Goal: Task Accomplishment & Management: Manage account settings

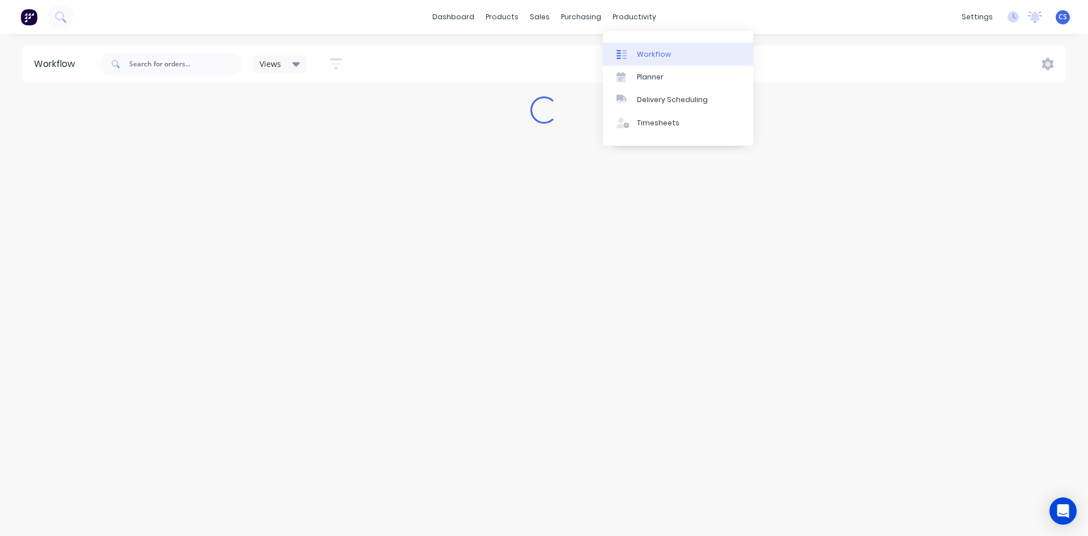
click at [635, 59] on link "Workflow" at bounding box center [678, 54] width 150 height 23
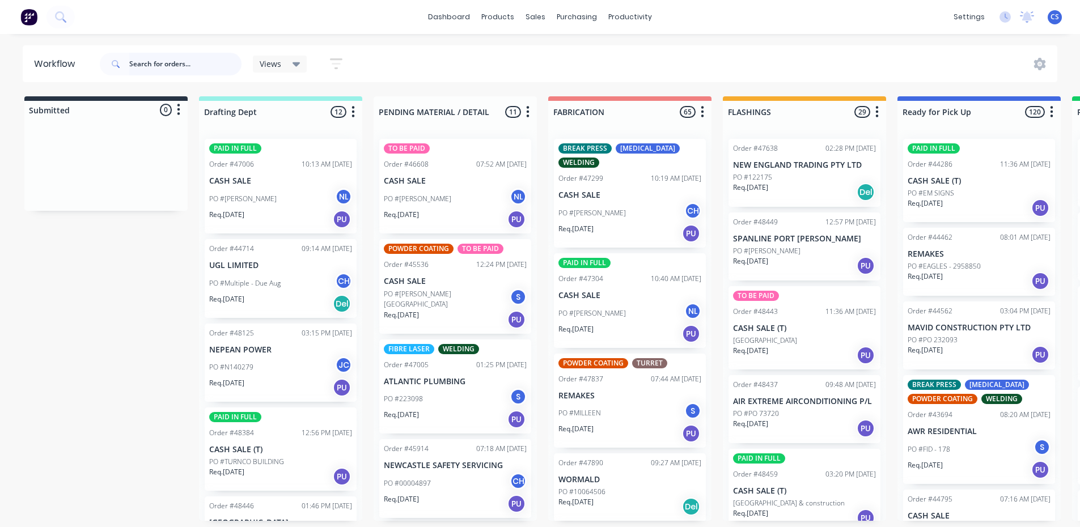
click at [139, 60] on input "text" at bounding box center [185, 64] width 112 height 23
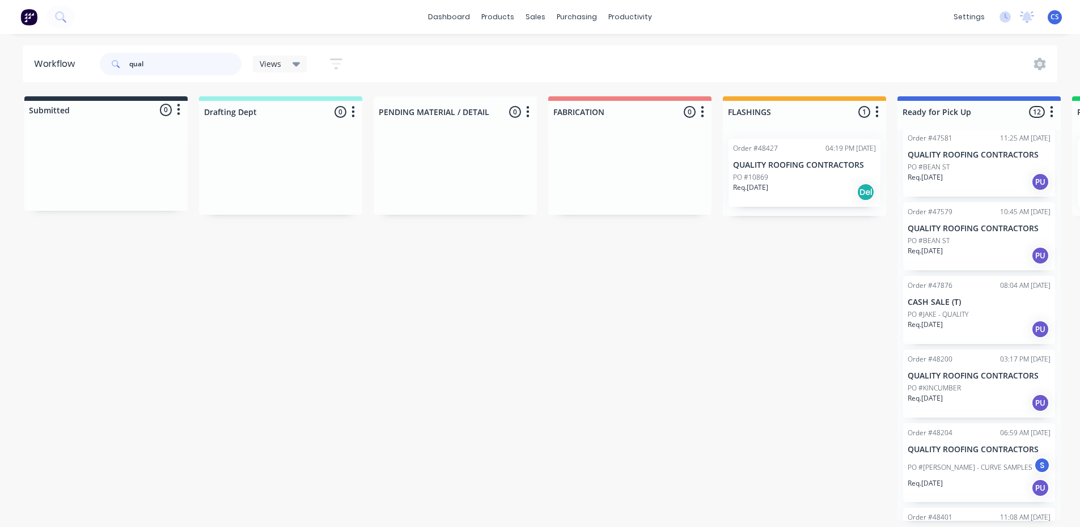
scroll to position [508, 0]
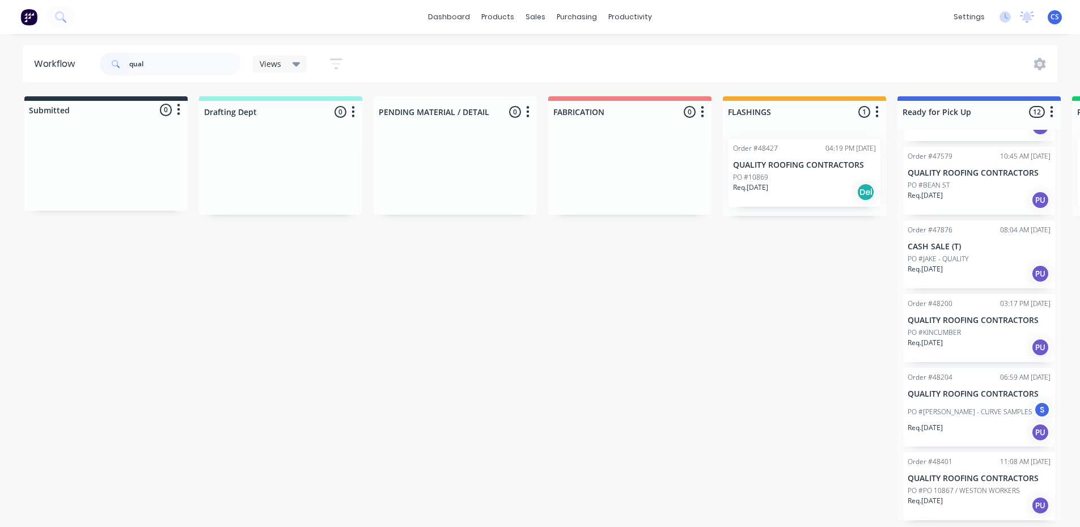
click at [976, 497] on div "Req. [DATE] PU" at bounding box center [978, 505] width 143 height 19
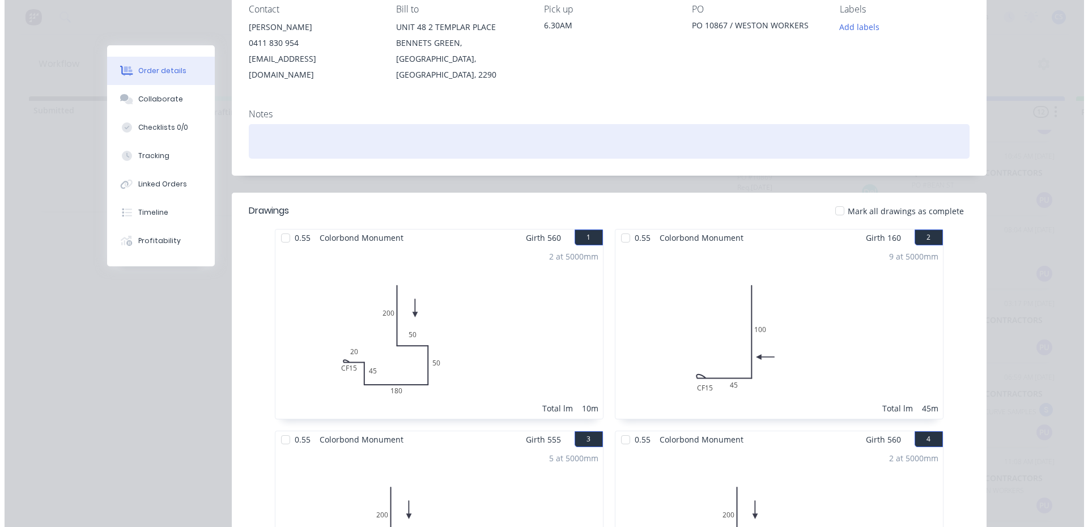
scroll to position [0, 0]
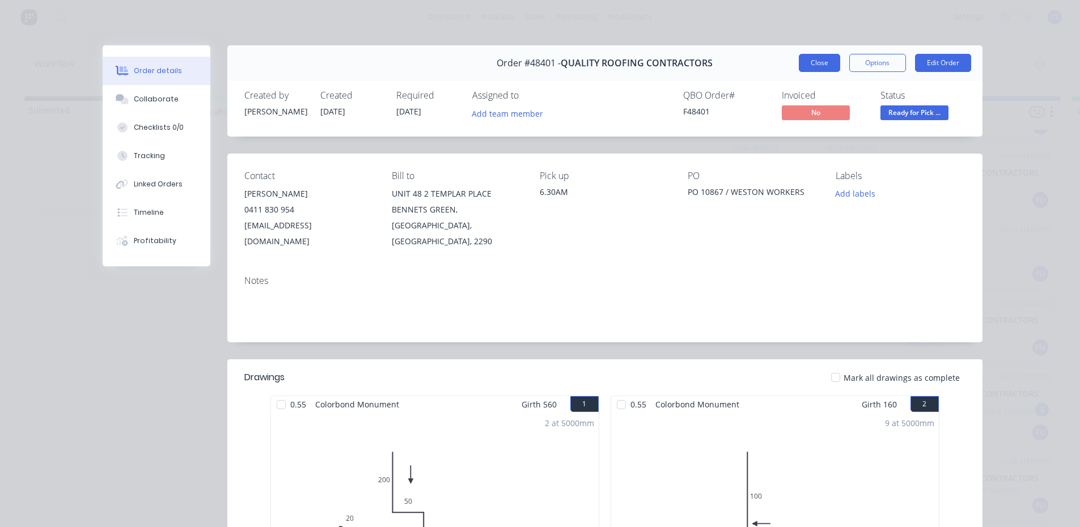
click at [811, 58] on button "Close" at bounding box center [819, 63] width 41 height 18
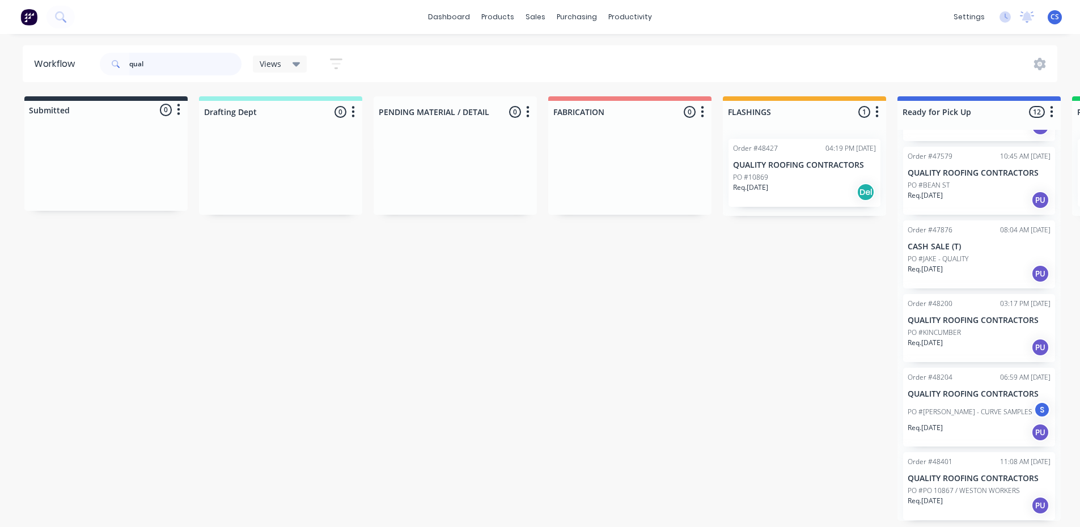
drag, startPoint x: 145, startPoint y: 67, endPoint x: 116, endPoint y: 62, distance: 29.3
click at [116, 62] on div "qual" at bounding box center [171, 64] width 142 height 23
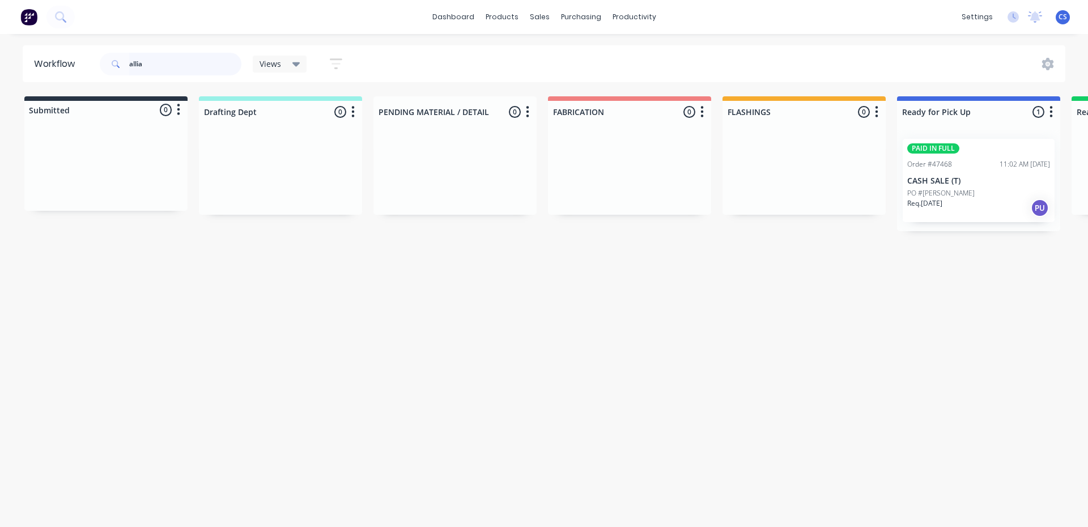
type input "allia"
click at [980, 177] on p "CASH SALE (T)" at bounding box center [978, 181] width 143 height 10
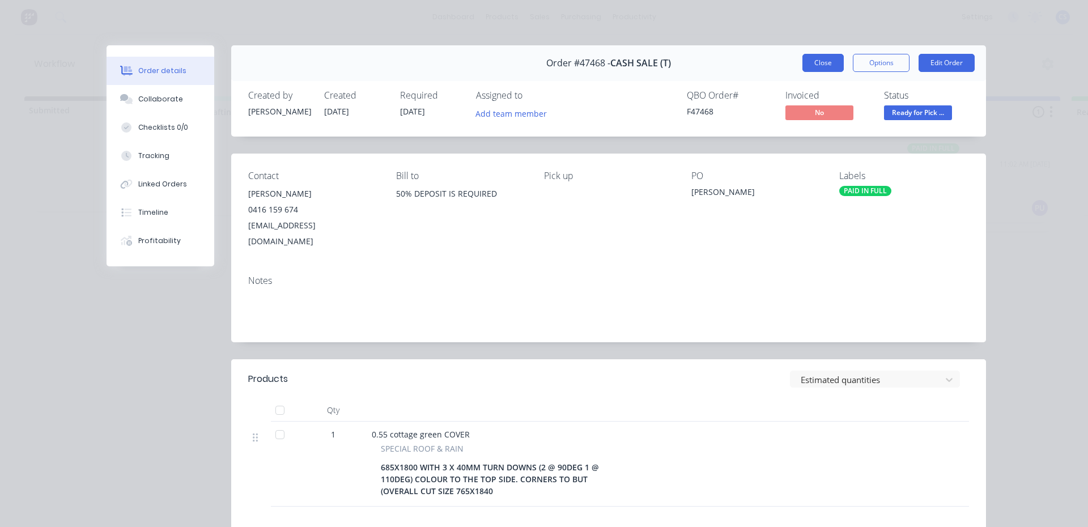
click at [820, 65] on button "Close" at bounding box center [823, 63] width 41 height 18
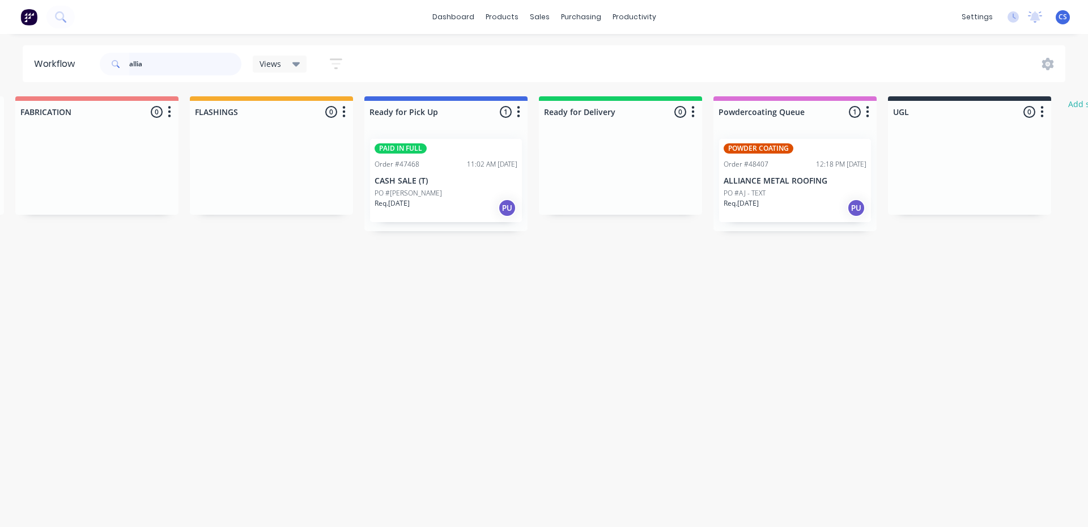
scroll to position [0, 536]
click at [777, 206] on div "Req. [DATE] PU" at bounding box center [791, 207] width 143 height 19
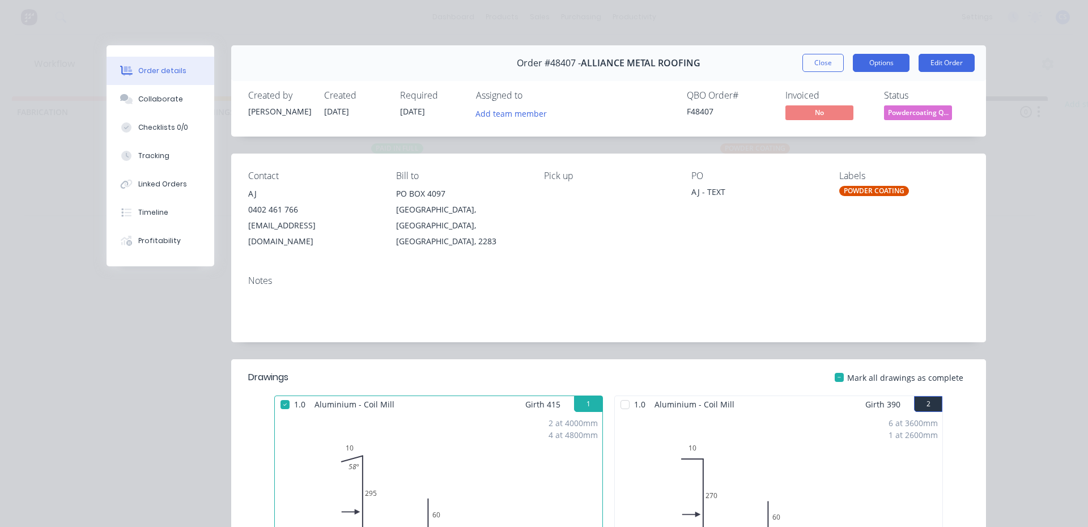
click at [872, 62] on button "Options" at bounding box center [881, 63] width 57 height 18
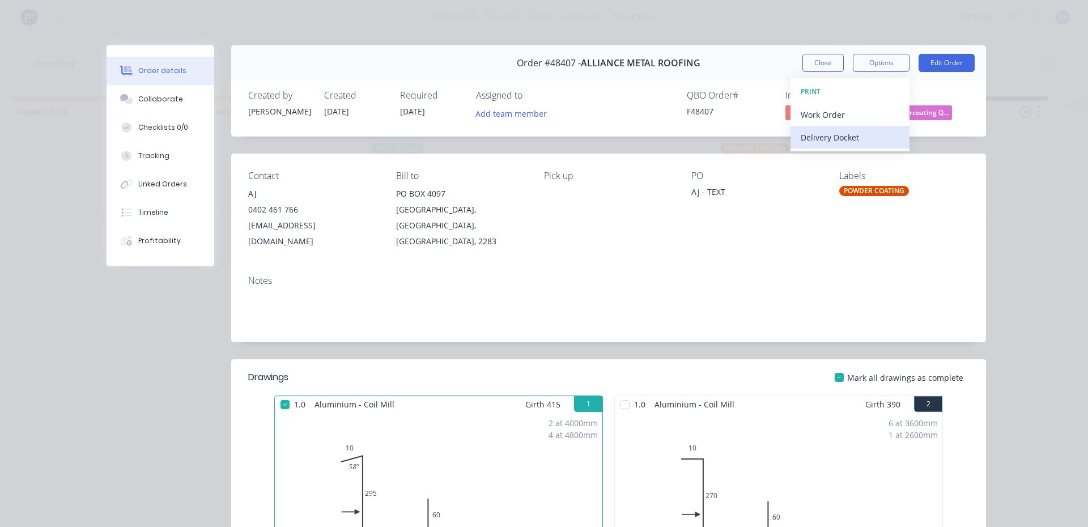
click at [845, 141] on div "Delivery Docket" at bounding box center [850, 137] width 99 height 16
click at [815, 138] on div "Standard" at bounding box center [850, 137] width 99 height 16
click at [801, 167] on div "Custom" at bounding box center [850, 160] width 99 height 16
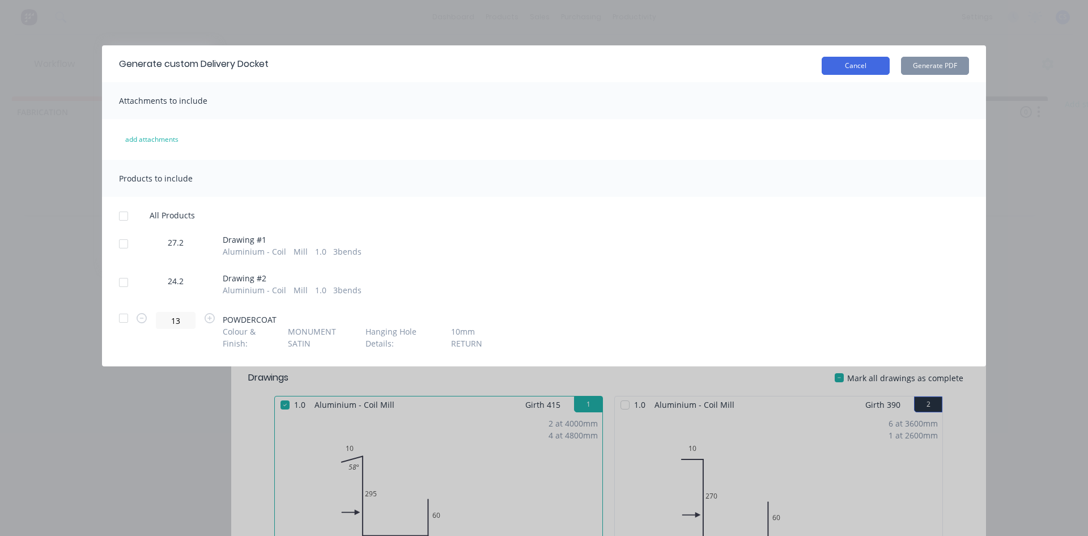
click at [859, 71] on button "Cancel" at bounding box center [856, 66] width 68 height 18
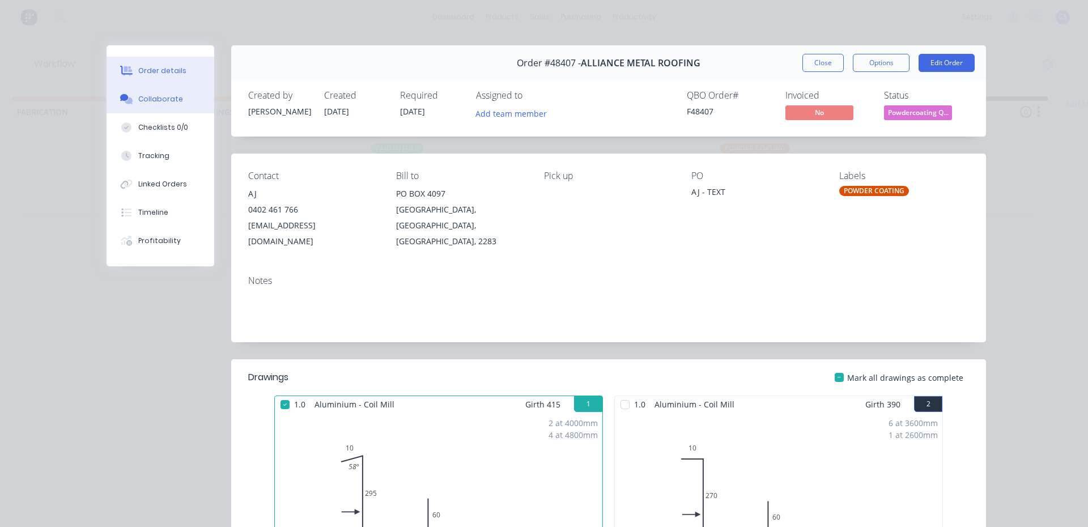
click at [164, 102] on div "Collaborate" at bounding box center [160, 99] width 45 height 10
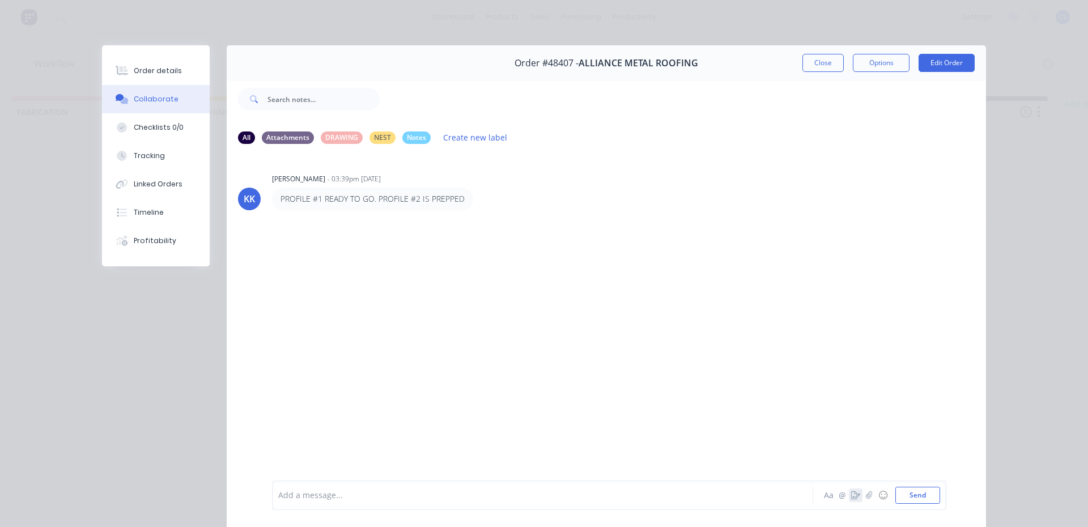
click at [851, 492] on icon "button" at bounding box center [855, 495] width 9 height 8
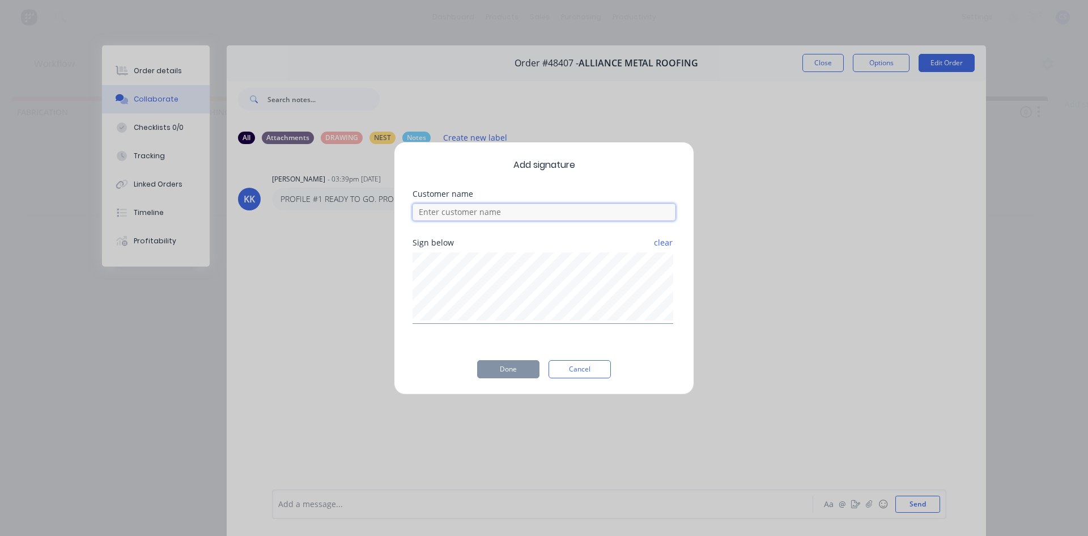
click at [466, 213] on input at bounding box center [544, 211] width 263 height 17
type input "[PERSON_NAME]"
click at [660, 248] on button "clear" at bounding box center [664, 242] width 20 height 20
click at [504, 373] on button "Done" at bounding box center [508, 369] width 62 height 18
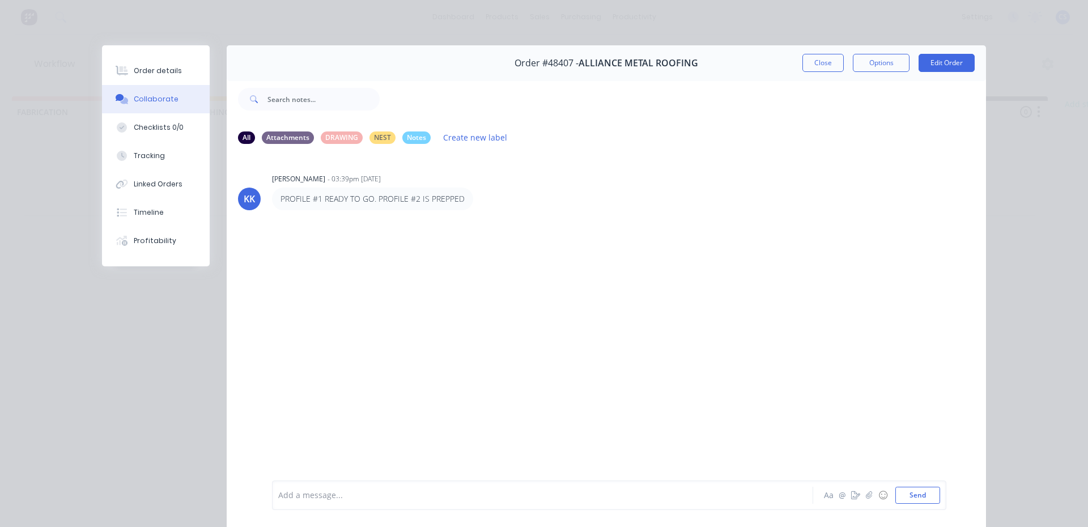
click at [299, 494] on div at bounding box center [527, 496] width 496 height 12
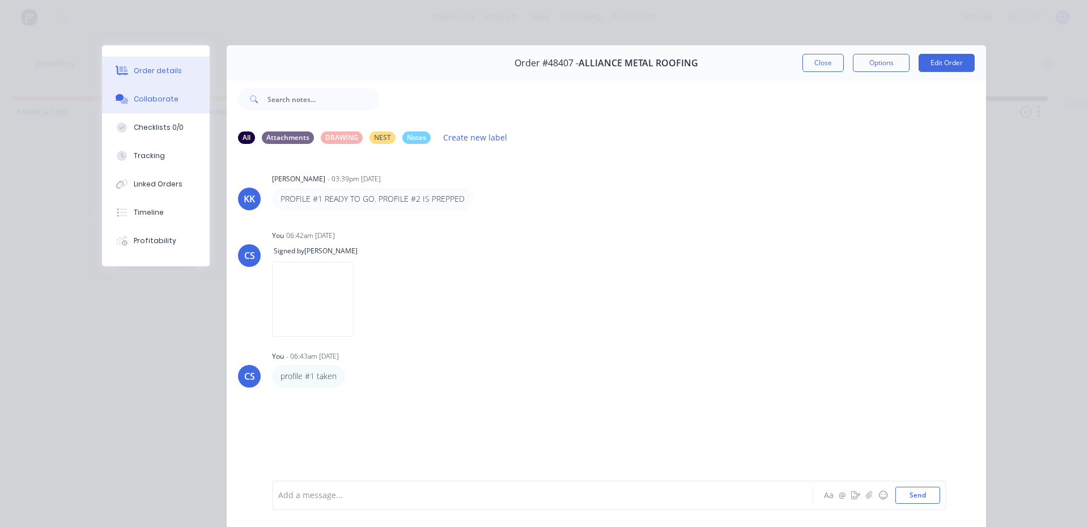
click at [170, 75] on div "Order details" at bounding box center [158, 71] width 48 height 10
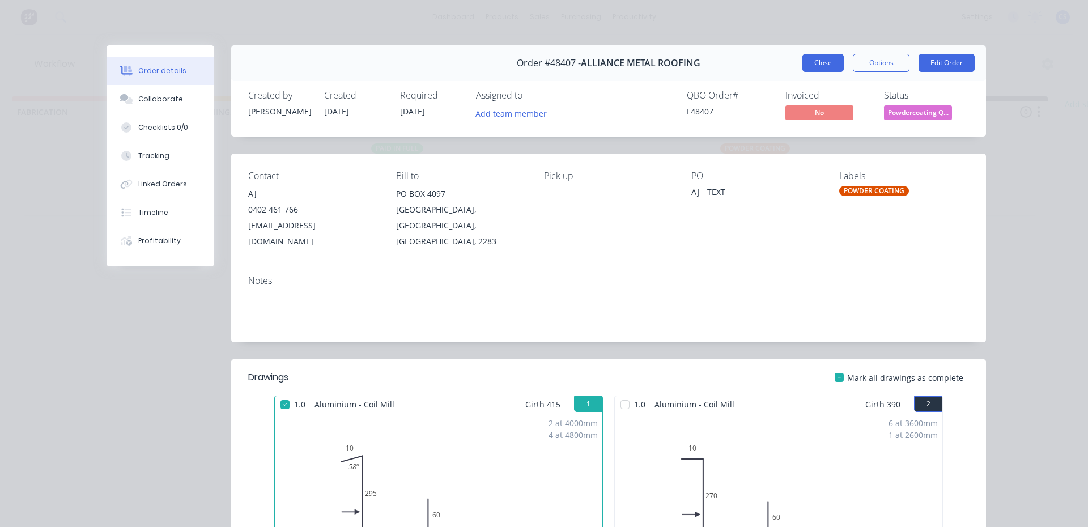
click at [818, 58] on button "Close" at bounding box center [823, 63] width 41 height 18
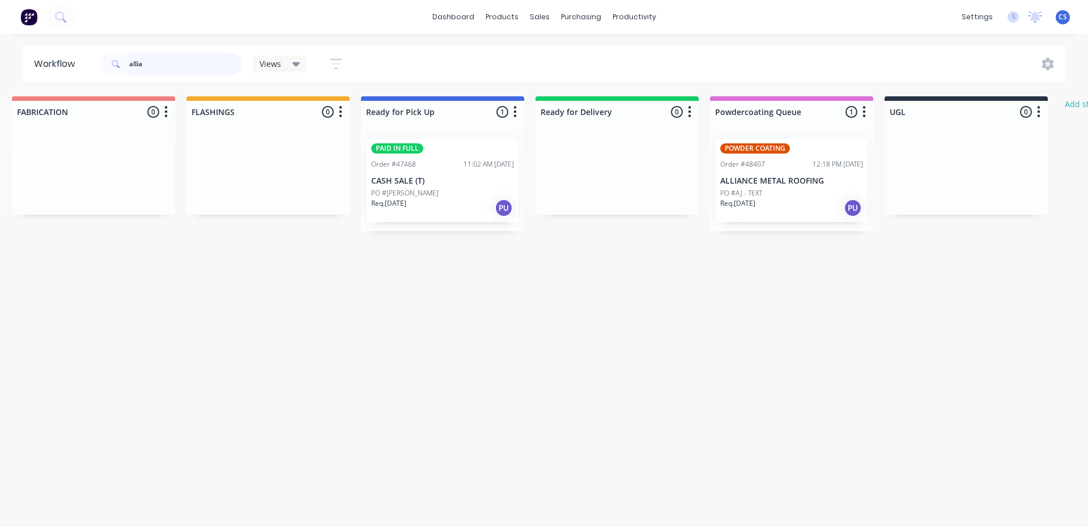
drag, startPoint x: 155, startPoint y: 63, endPoint x: 125, endPoint y: 58, distance: 30.5
click at [125, 58] on div "allia" at bounding box center [171, 64] width 142 height 23
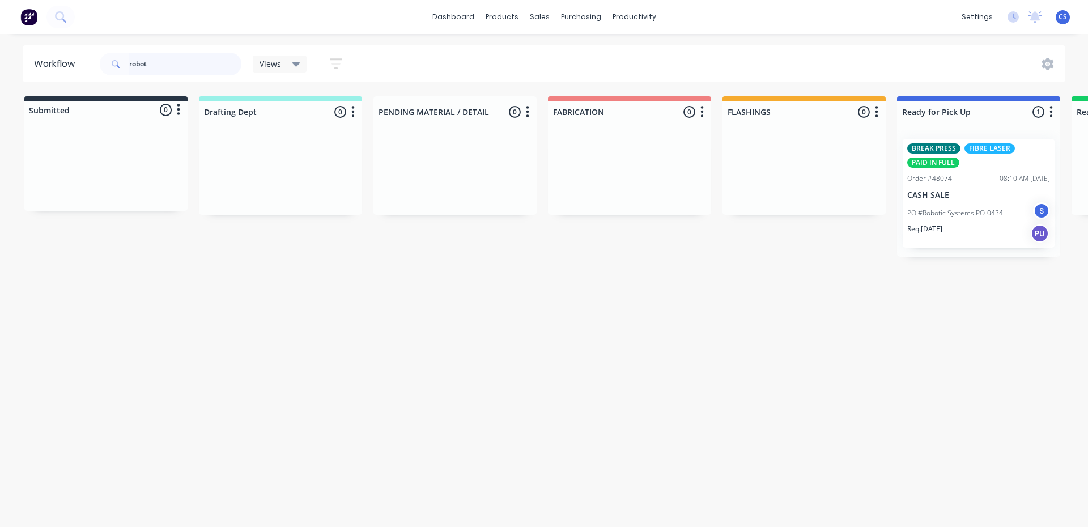
type input "robot"
click at [985, 213] on p "PO #Robotic Systems PO-0434" at bounding box center [955, 213] width 96 height 10
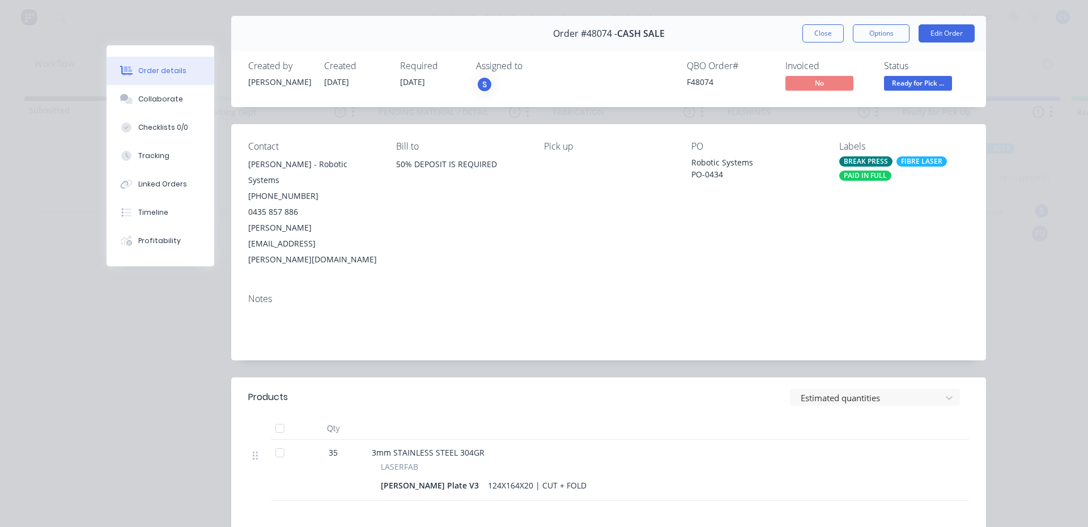
scroll to position [57, 0]
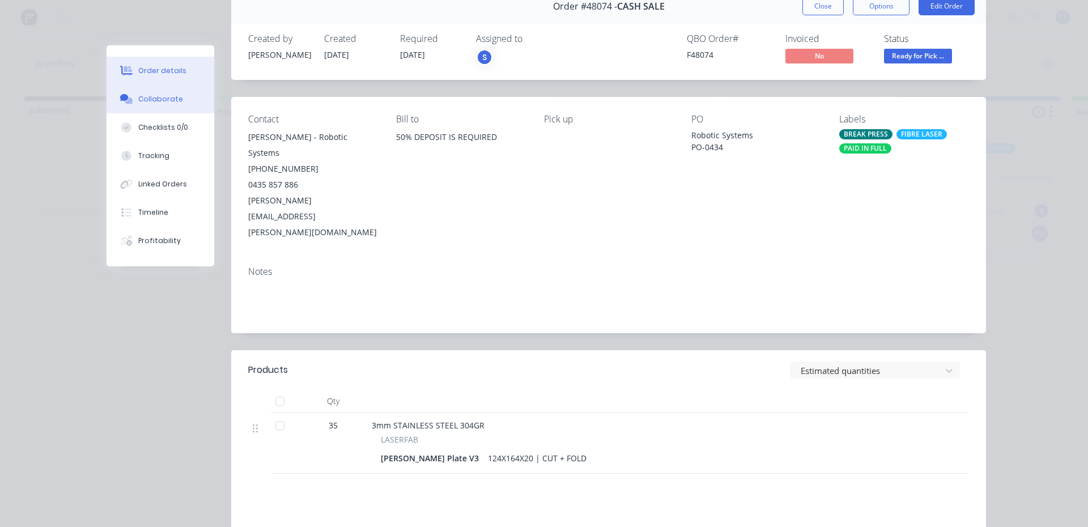
click at [166, 97] on div "Collaborate" at bounding box center [160, 99] width 45 height 10
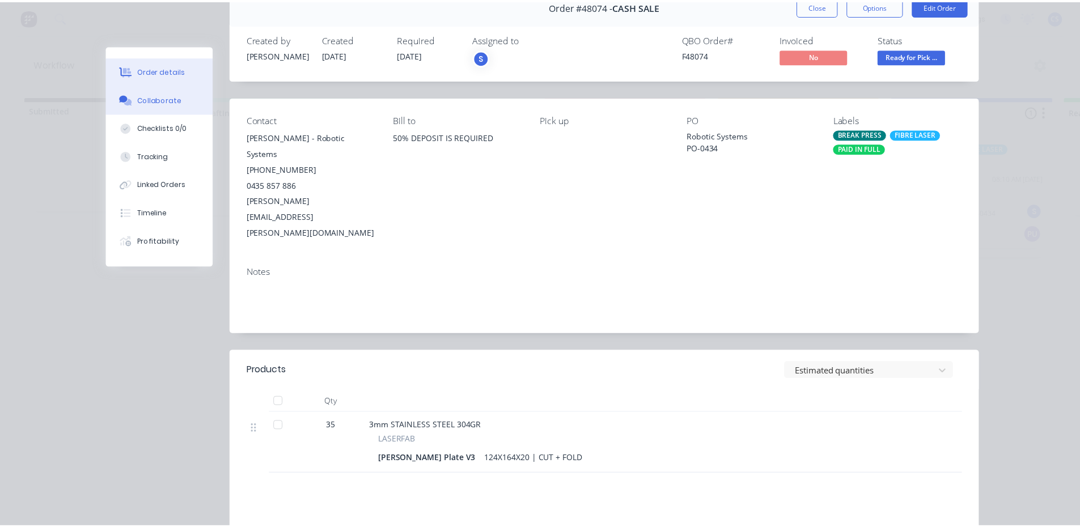
scroll to position [0, 0]
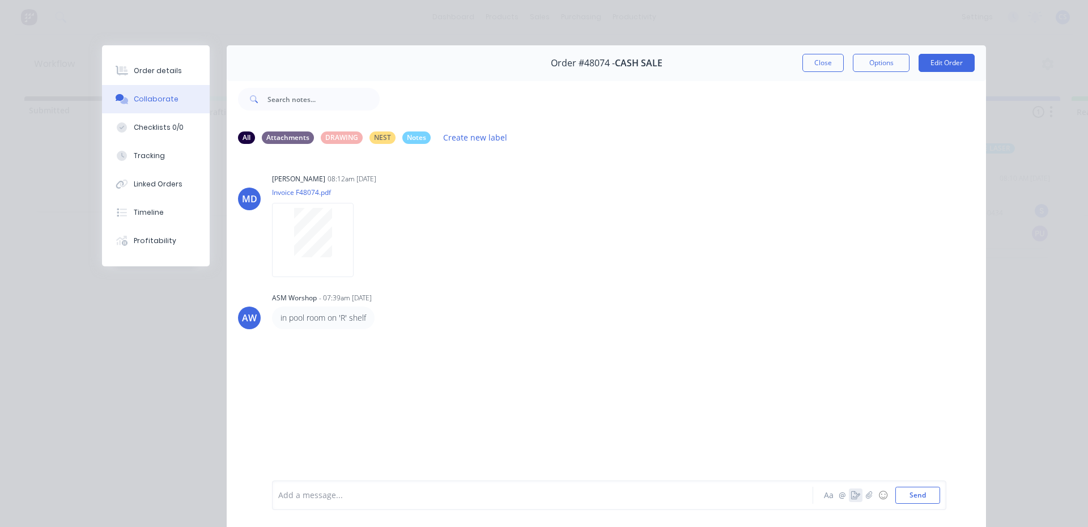
click at [851, 495] on icon "button" at bounding box center [855, 495] width 9 height 8
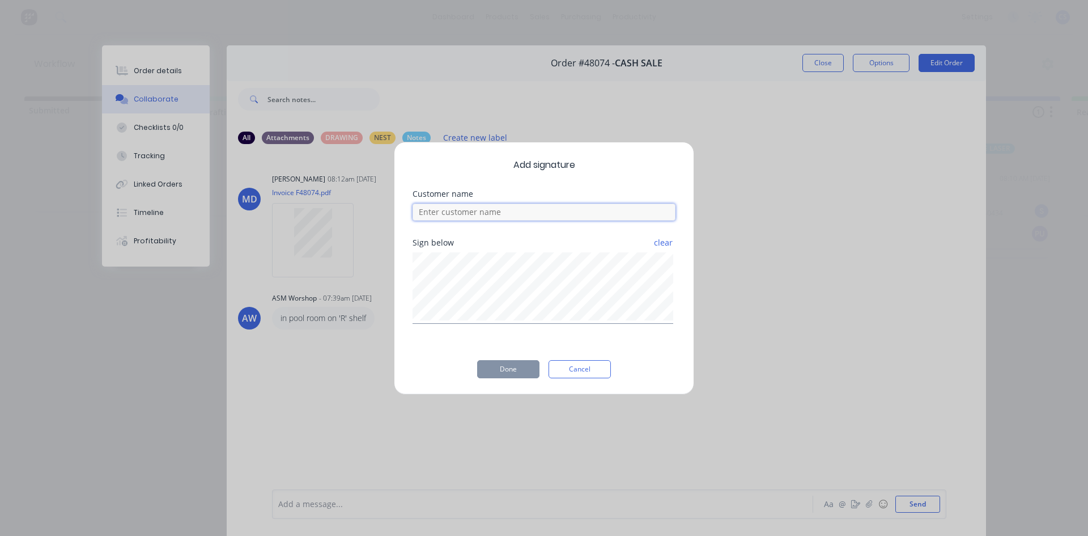
click at [520, 213] on input at bounding box center [544, 211] width 263 height 17
type input "tarik"
click at [510, 368] on button "Done" at bounding box center [508, 369] width 62 height 18
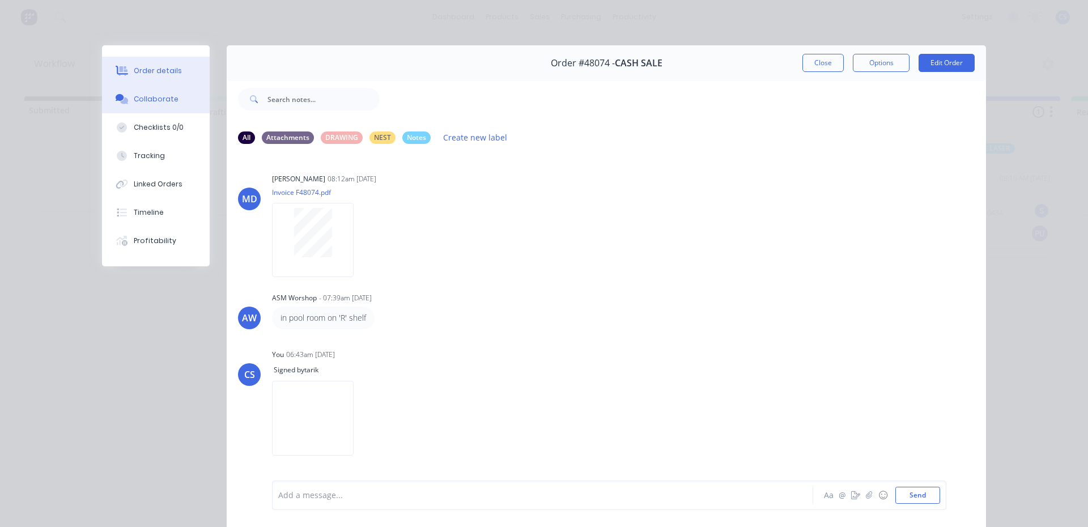
click at [159, 70] on div "Order details" at bounding box center [158, 71] width 48 height 10
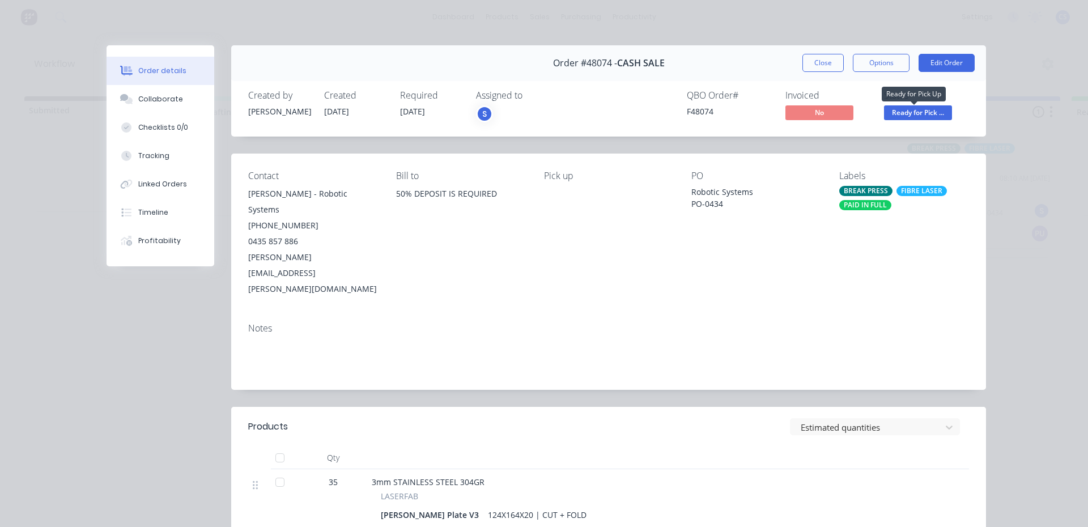
drag, startPoint x: 934, startPoint y: 111, endPoint x: 935, endPoint y: 120, distance: 8.7
click at [934, 111] on span "Ready for Pick ..." at bounding box center [918, 112] width 68 height 14
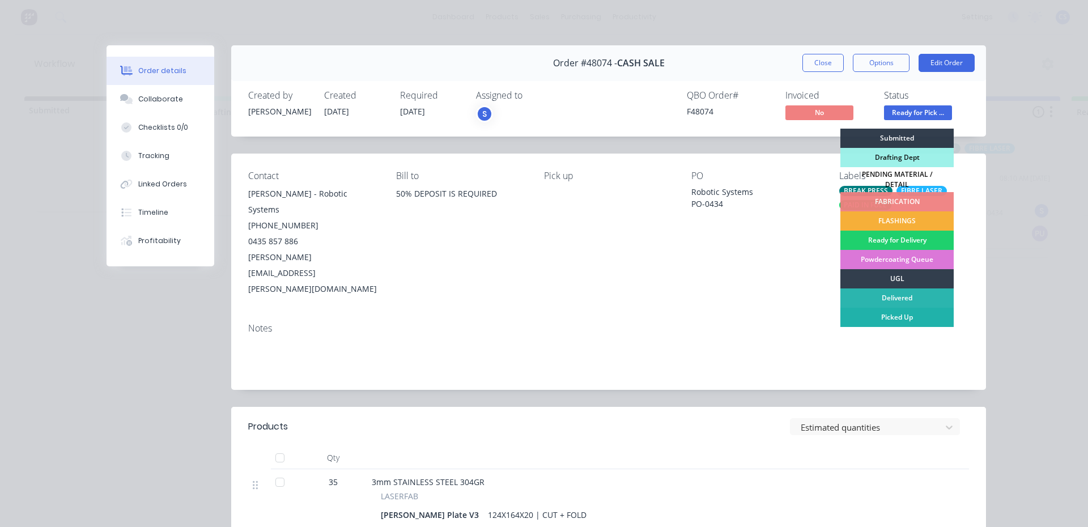
click at [886, 313] on div "Picked Up" at bounding box center [897, 317] width 113 height 19
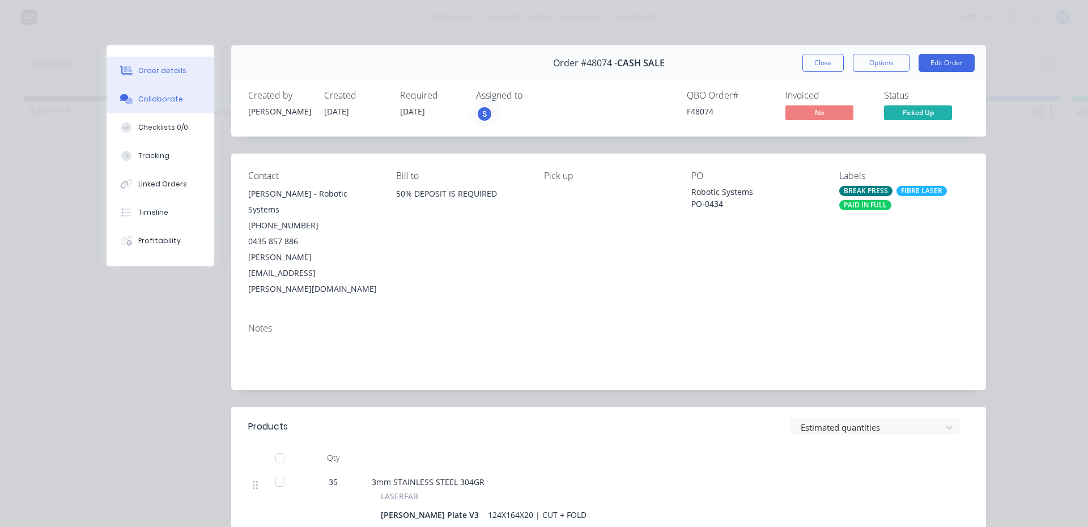
click at [190, 102] on button "Collaborate" at bounding box center [161, 99] width 108 height 28
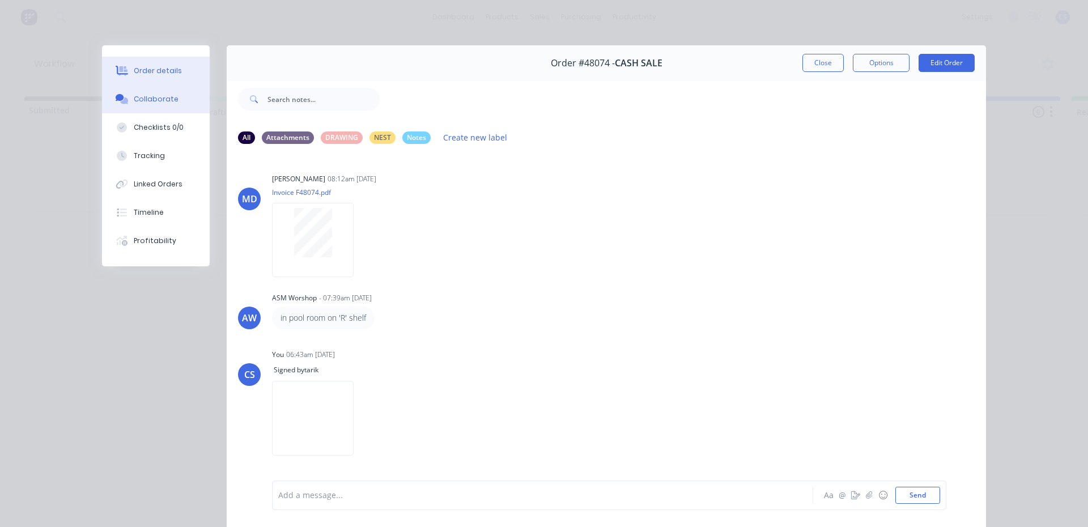
click at [175, 72] on button "Order details" at bounding box center [156, 71] width 108 height 28
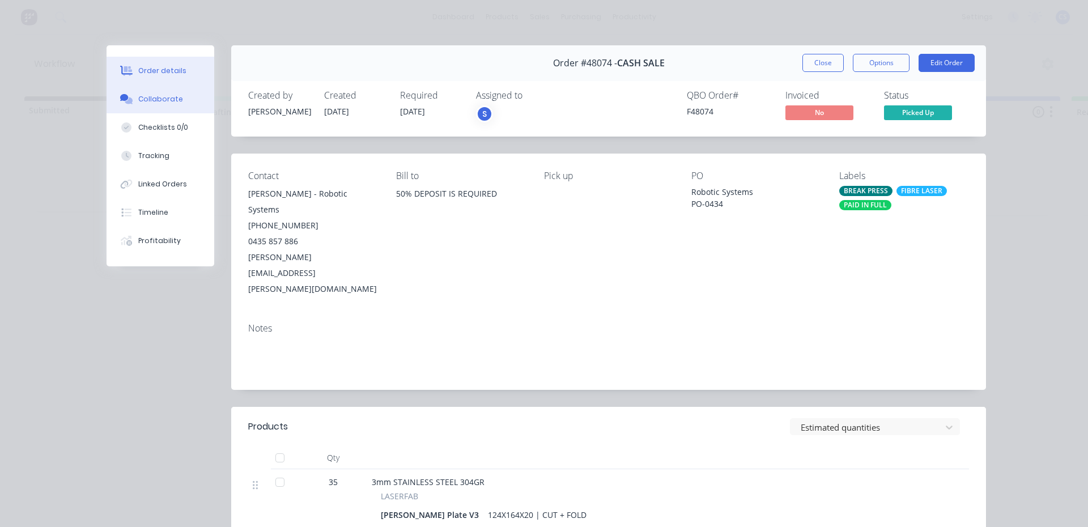
click at [169, 108] on button "Collaborate" at bounding box center [161, 99] width 108 height 28
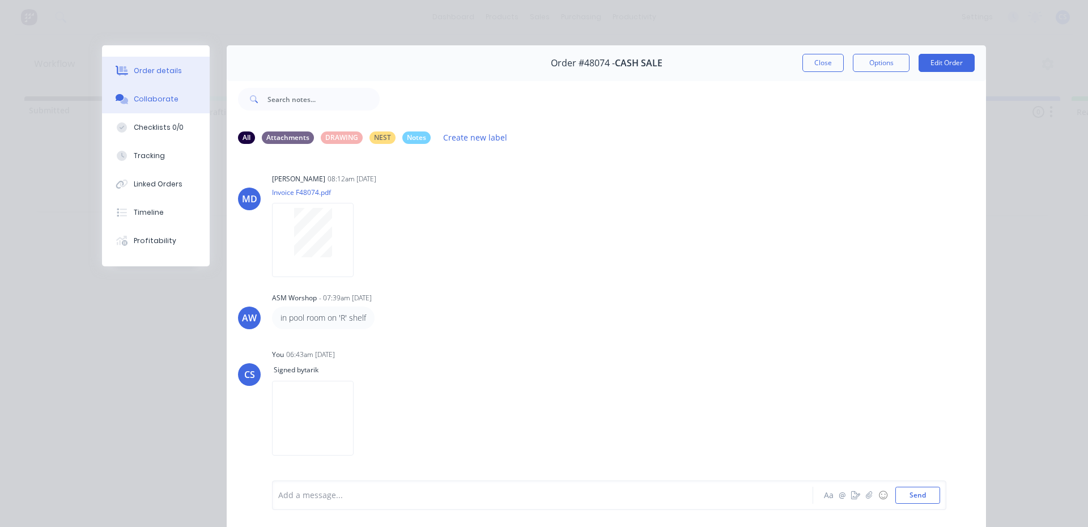
click at [168, 78] on button "Order details" at bounding box center [156, 71] width 108 height 28
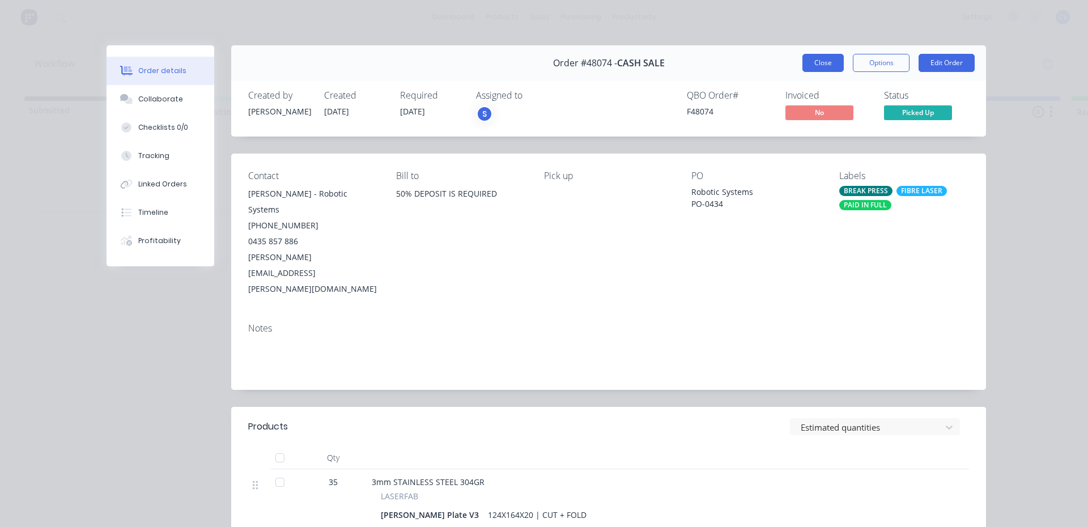
click at [829, 58] on button "Close" at bounding box center [823, 63] width 41 height 18
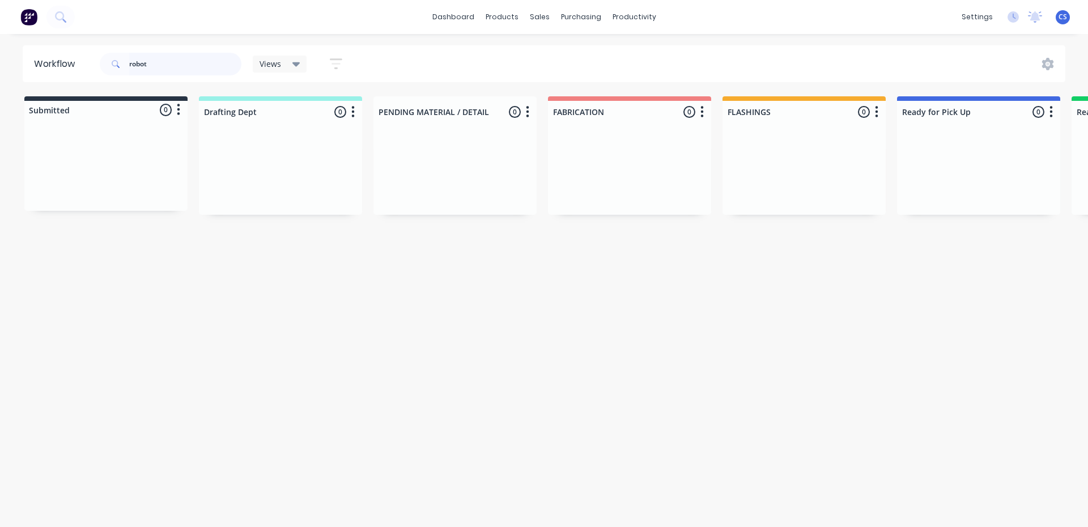
drag, startPoint x: 194, startPoint y: 62, endPoint x: 58, endPoint y: 78, distance: 136.4
click at [58, 78] on header "Workflow robot Views Save new view None (Default) edit [PERSON_NAME] edit [PERS…" at bounding box center [545, 63] width 1044 height 37
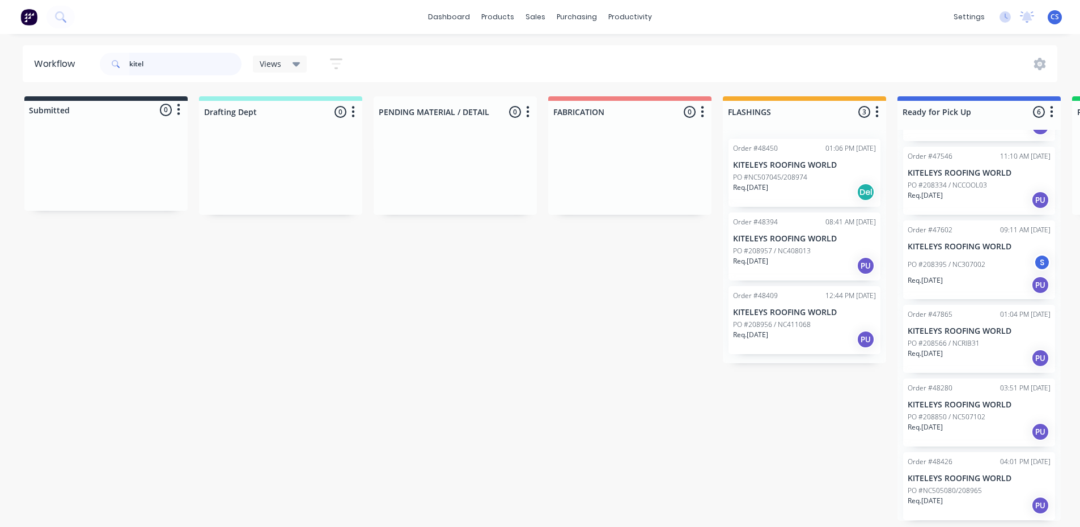
scroll to position [2, 0]
type input "kitel"
click at [964, 408] on div "Order #48280 03:51 PM [DATE] KITELEYS ROOFING WORLD PO #208850 / NC507102 Req. …" at bounding box center [979, 413] width 152 height 68
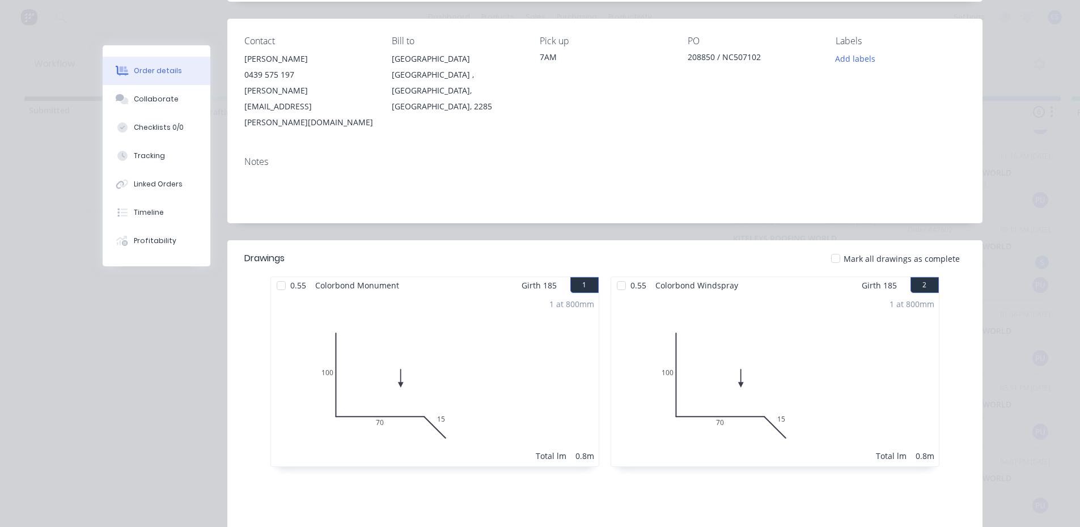
scroll to position [0, 0]
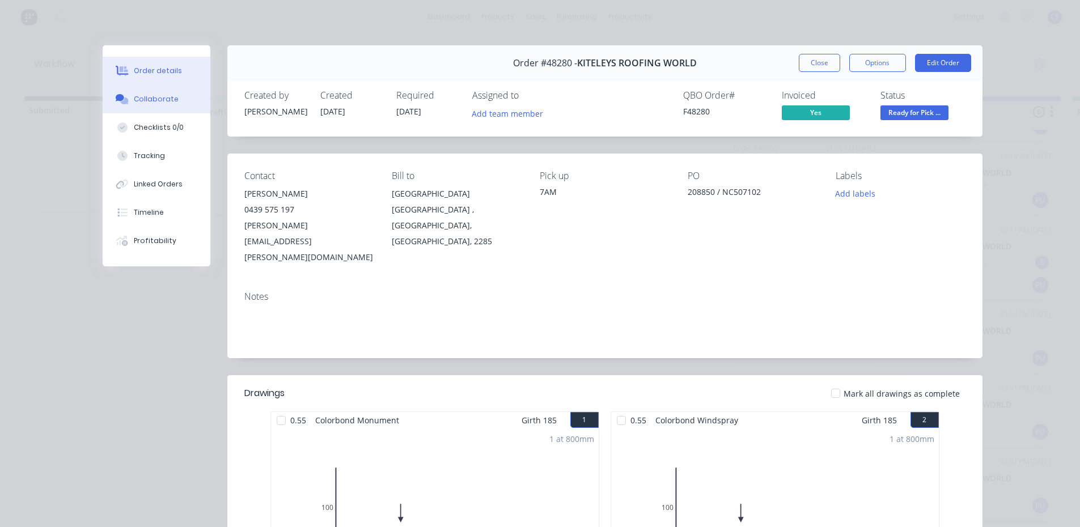
click at [145, 94] on button "Collaborate" at bounding box center [157, 99] width 108 height 28
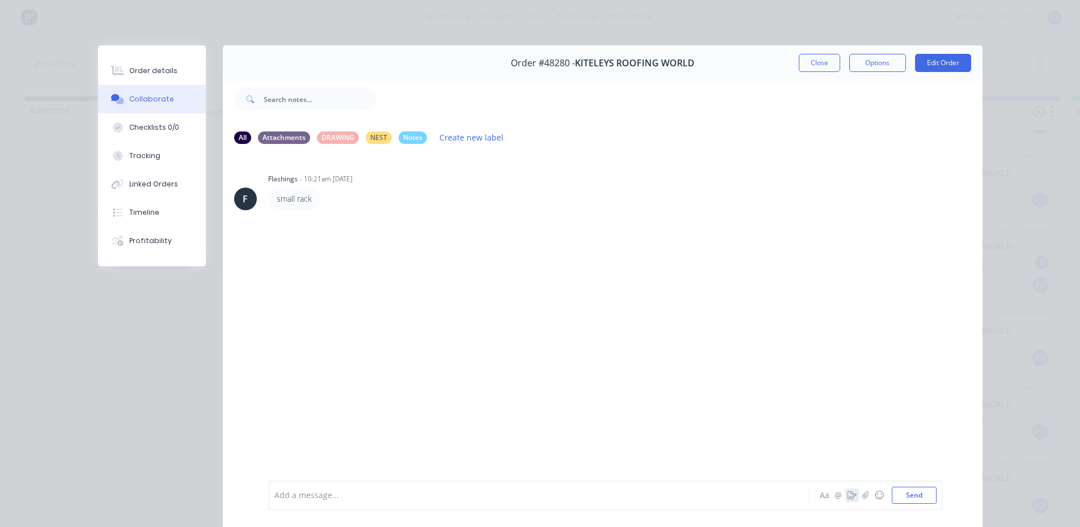
click at [847, 495] on icon "button" at bounding box center [851, 495] width 9 height 8
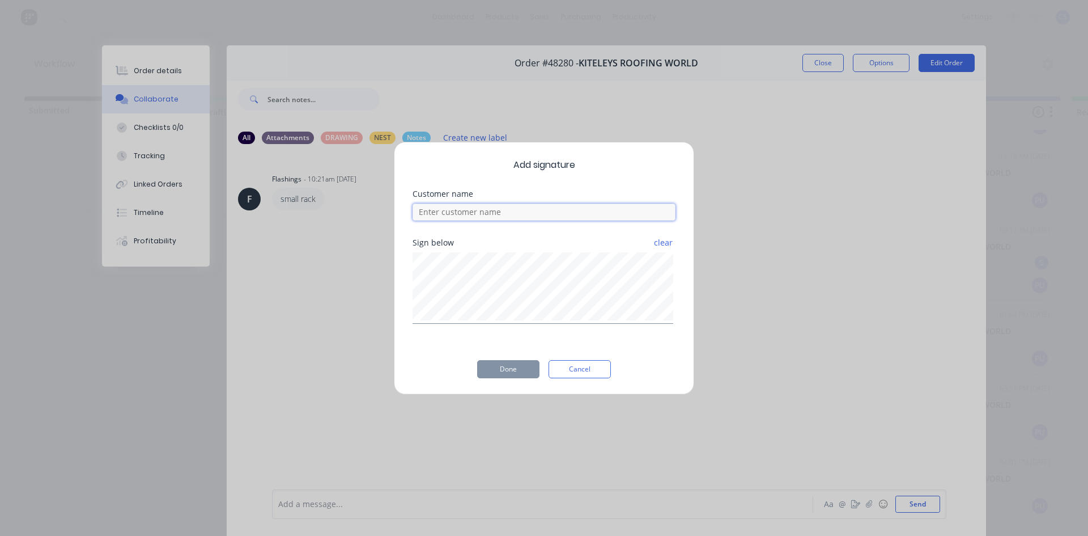
click at [489, 211] on input at bounding box center [544, 211] width 263 height 17
type input "will"
click at [482, 375] on button "Done" at bounding box center [508, 369] width 62 height 18
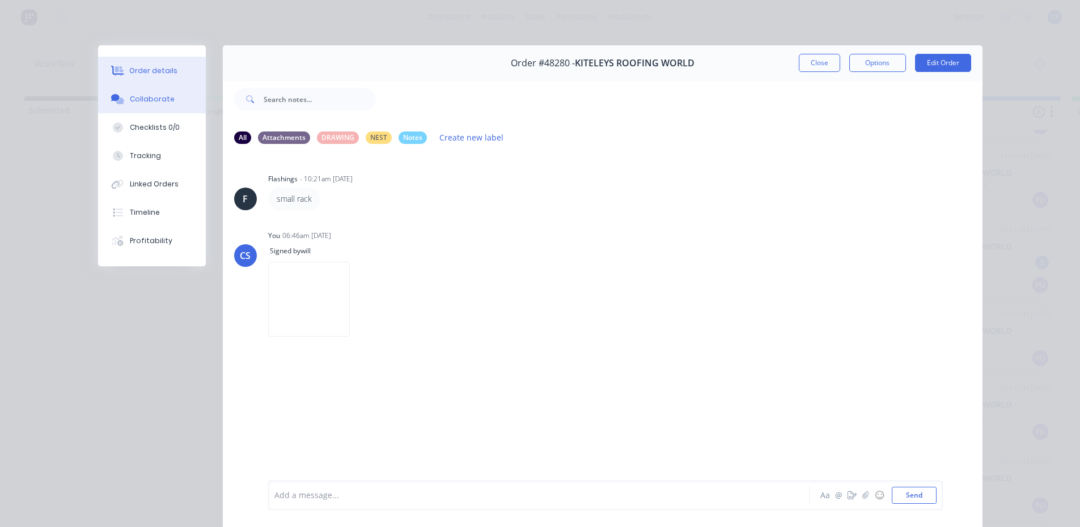
click at [158, 78] on button "Order details" at bounding box center [152, 71] width 108 height 28
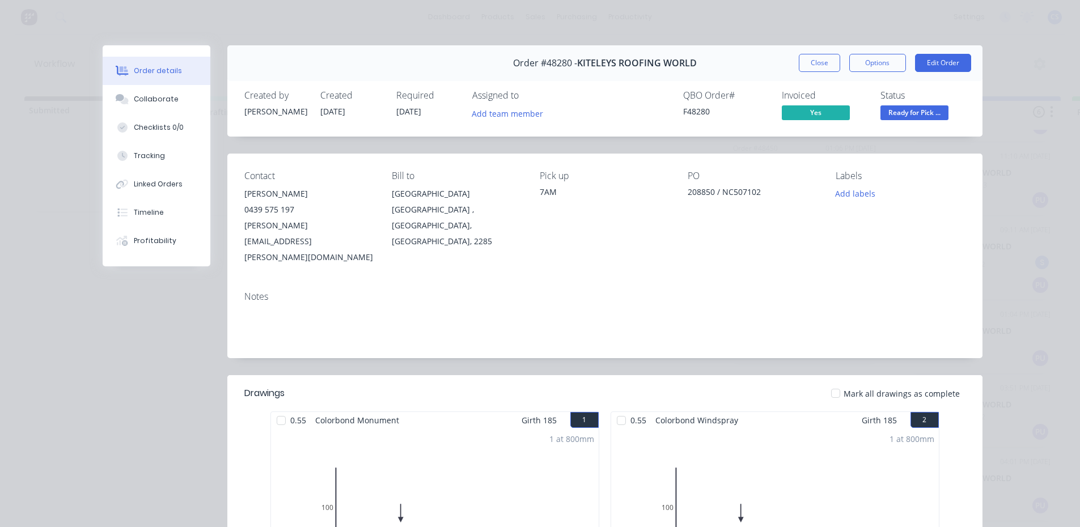
click at [894, 118] on span "Ready for Pick ..." at bounding box center [914, 112] width 68 height 14
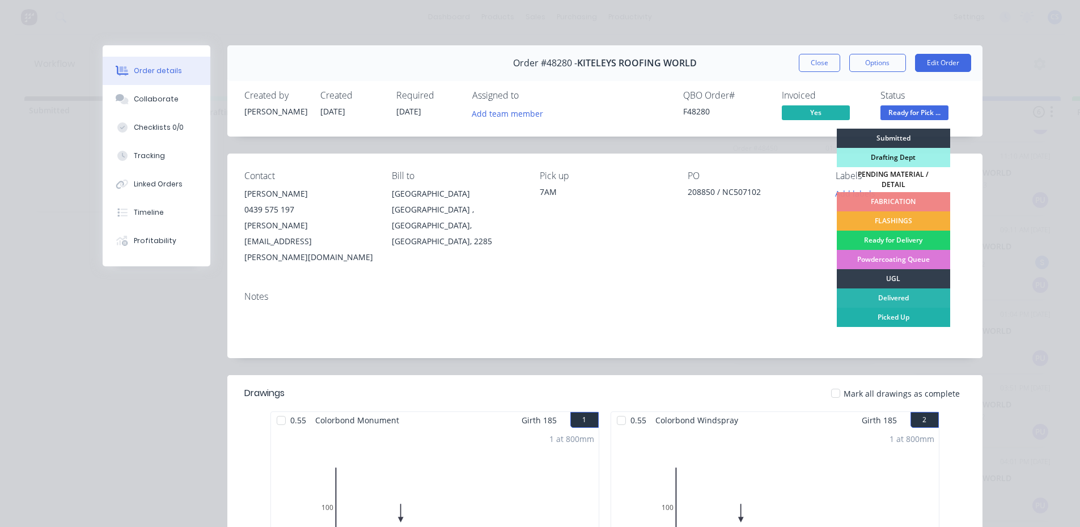
click at [913, 309] on div "Picked Up" at bounding box center [893, 317] width 113 height 19
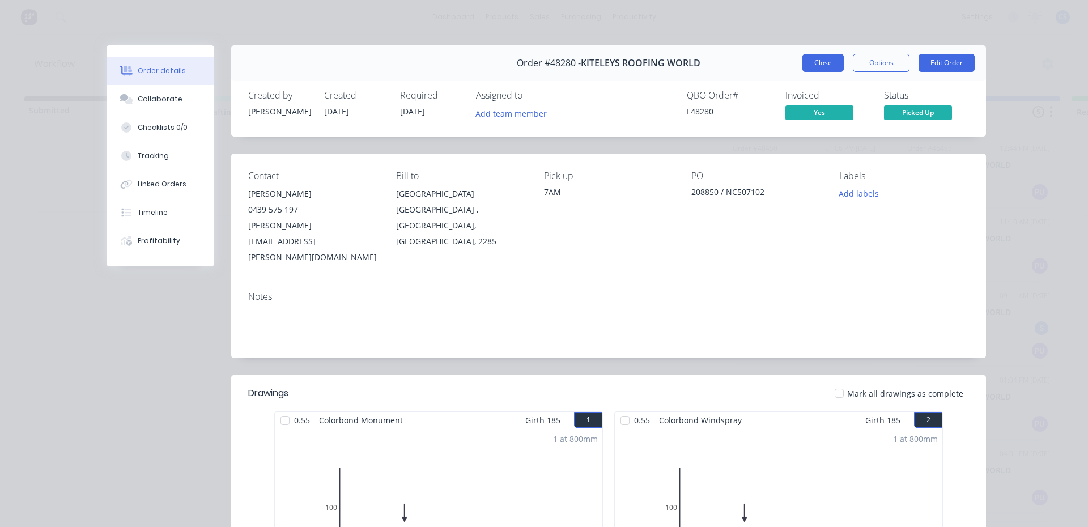
click at [822, 67] on button "Close" at bounding box center [823, 63] width 41 height 18
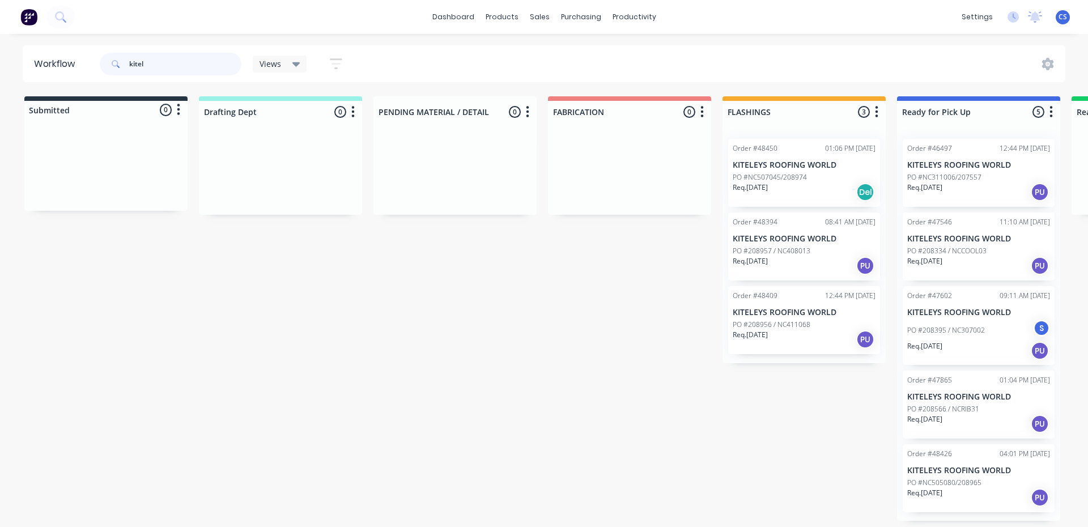
drag, startPoint x: 140, startPoint y: 69, endPoint x: 121, endPoint y: 63, distance: 20.1
click at [121, 63] on div "kitel" at bounding box center [171, 64] width 142 height 23
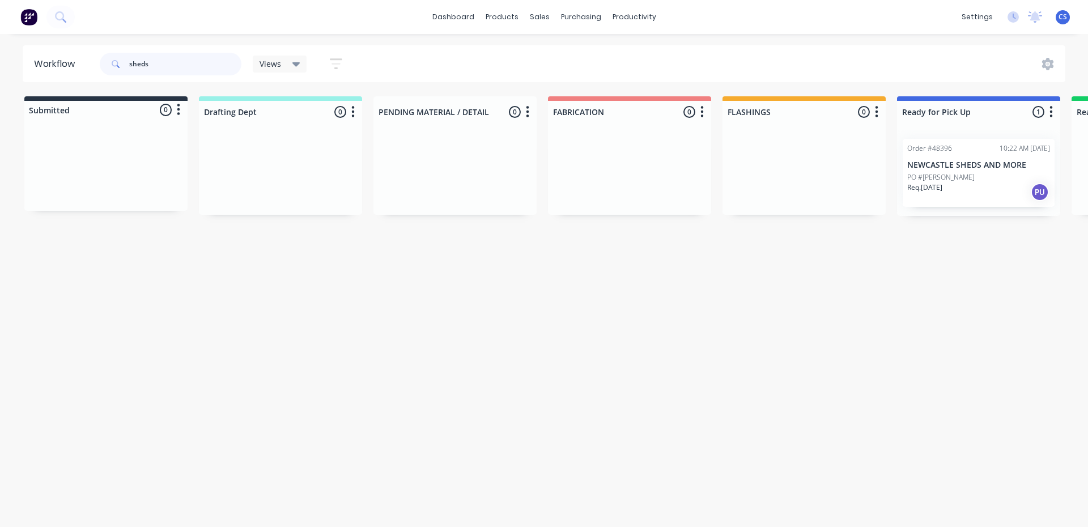
type input "sheds"
click at [938, 172] on p "PO #[PERSON_NAME]" at bounding box center [940, 177] width 67 height 10
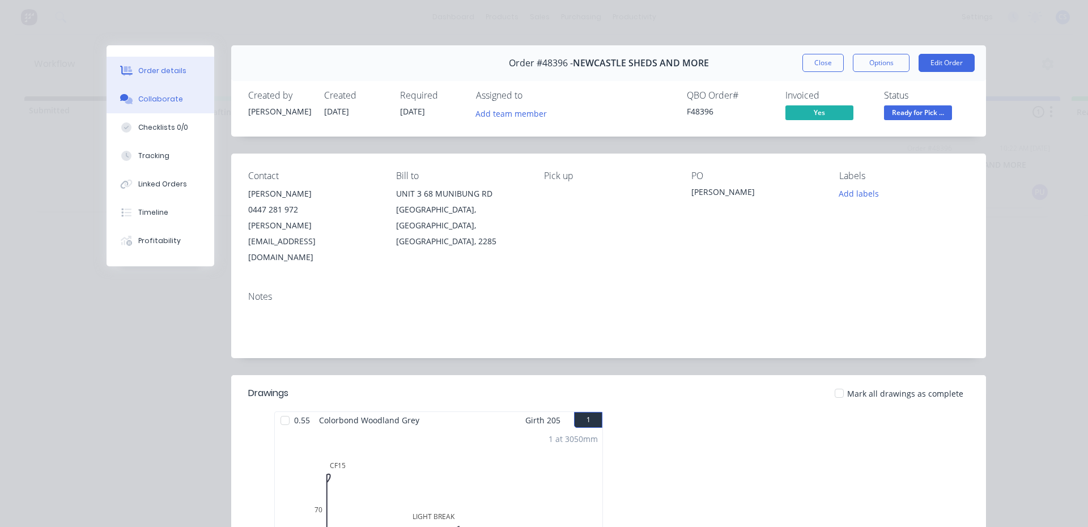
click at [180, 104] on button "Collaborate" at bounding box center [161, 99] width 108 height 28
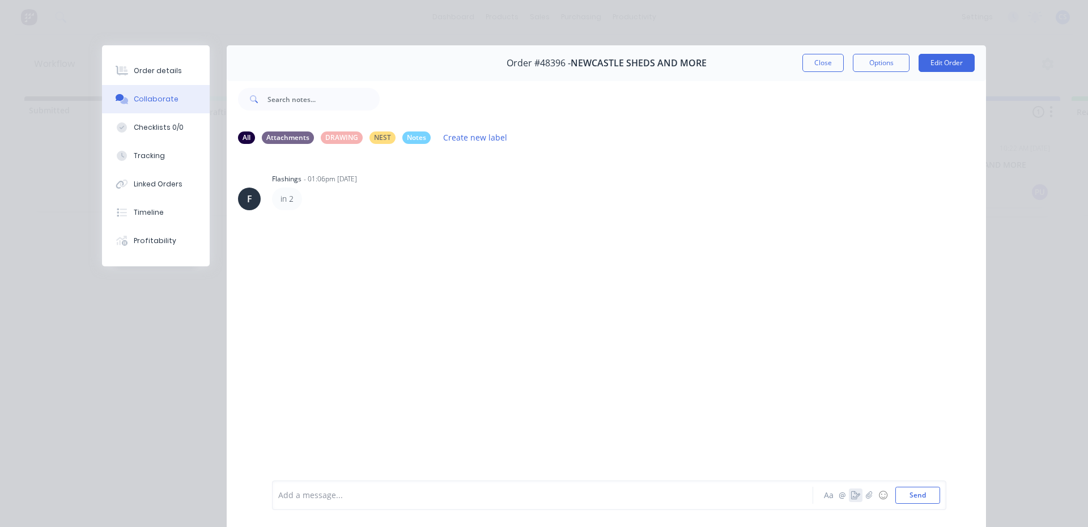
click at [851, 494] on icon "button" at bounding box center [855, 495] width 9 height 8
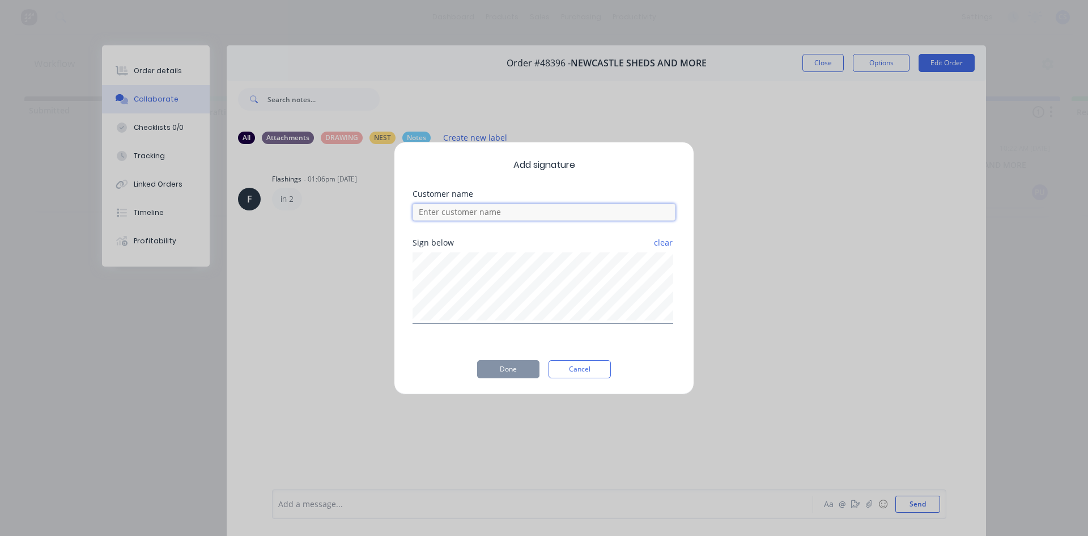
click at [541, 211] on input at bounding box center [544, 211] width 263 height 17
type input "[PERSON_NAME]"
click at [514, 371] on button "Done" at bounding box center [508, 369] width 62 height 18
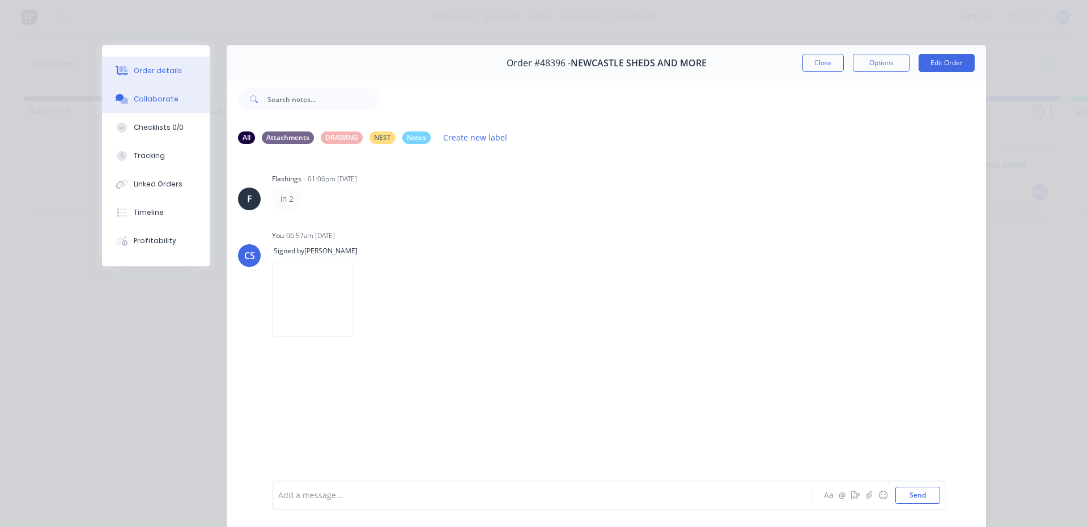
click at [181, 74] on button "Order details" at bounding box center [156, 71] width 108 height 28
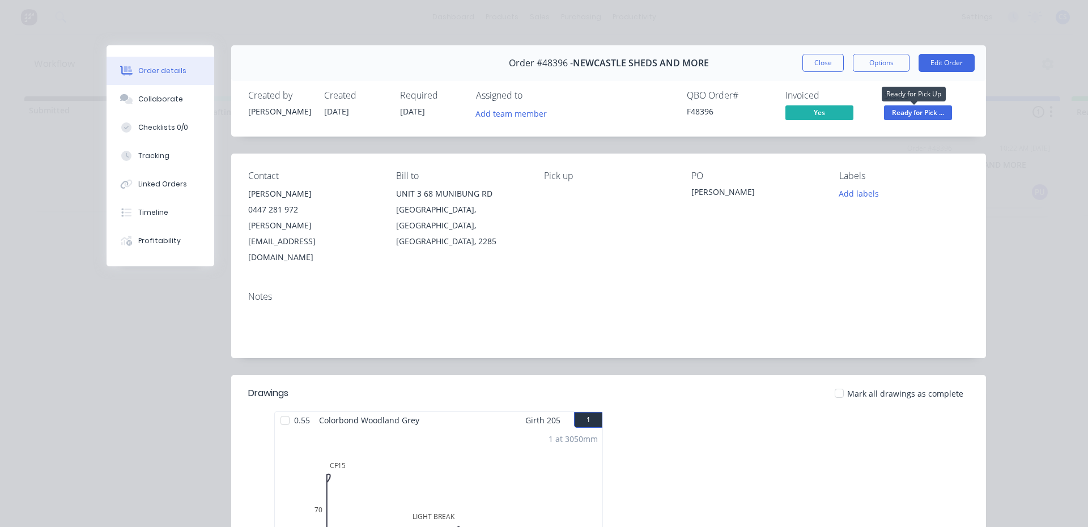
click at [910, 117] on span "Ready for Pick ..." at bounding box center [918, 112] width 68 height 14
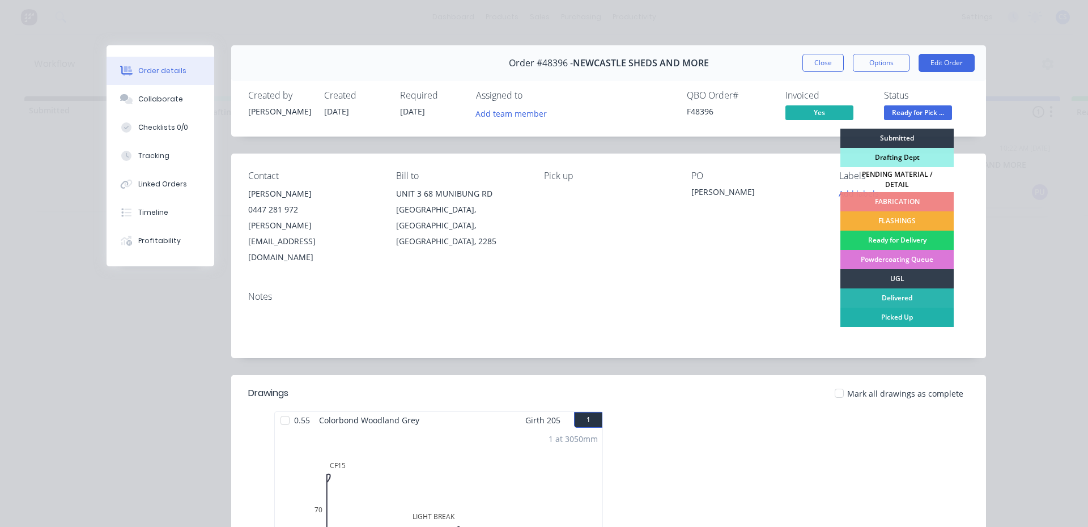
click at [896, 308] on div "Picked Up" at bounding box center [897, 317] width 113 height 19
